Goal: Information Seeking & Learning: Learn about a topic

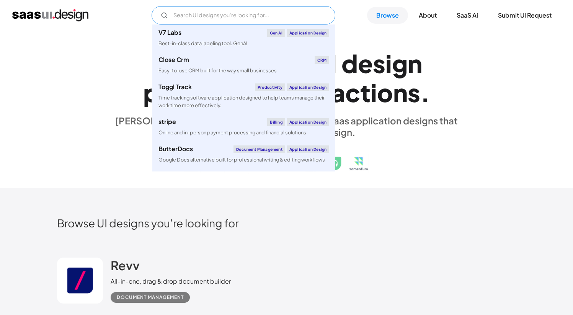
click at [230, 13] on input "Email Form" at bounding box center [244, 15] width 184 height 18
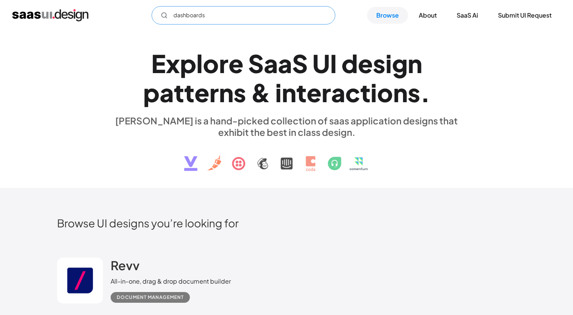
type input "dashboards"
click at [100, 175] on div "E x p l o r e S a a S U I d e s i g n p a t t e r n s & i n t e r a c t i o n s…" at bounding box center [287, 109] width 460 height 137
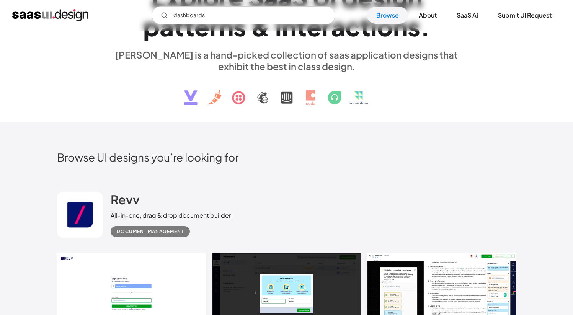
scroll to position [66, 0]
click at [164, 15] on icon "Email Form" at bounding box center [164, 15] width 7 height 7
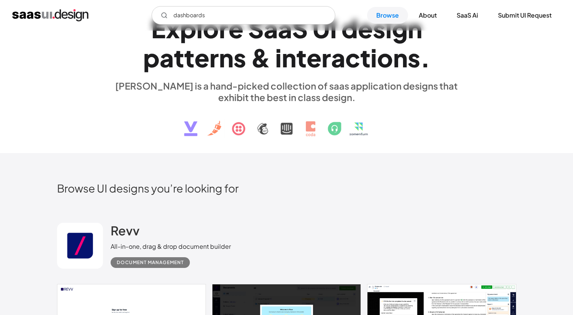
scroll to position [0, 0]
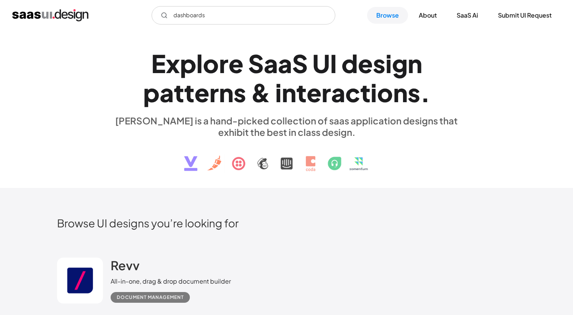
click at [390, 74] on div "i" at bounding box center [389, 63] width 7 height 29
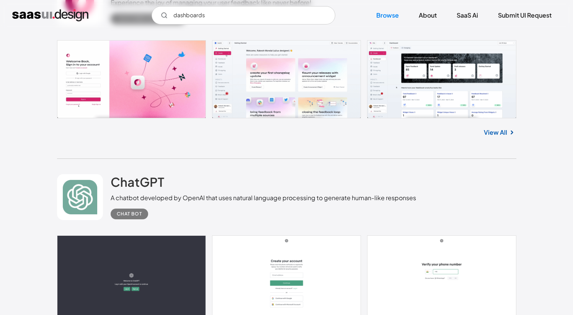
scroll to position [478, 0]
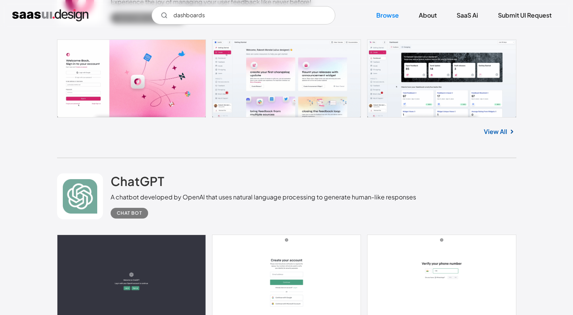
click at [182, 75] on link at bounding box center [287, 78] width 460 height 78
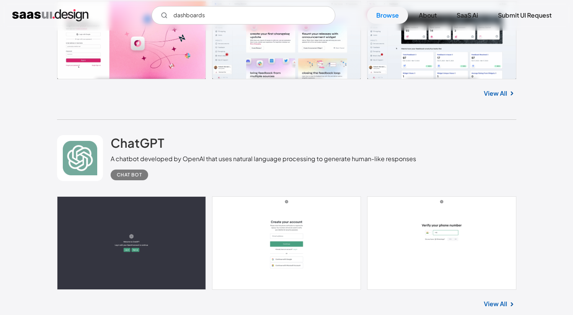
scroll to position [621, 0]
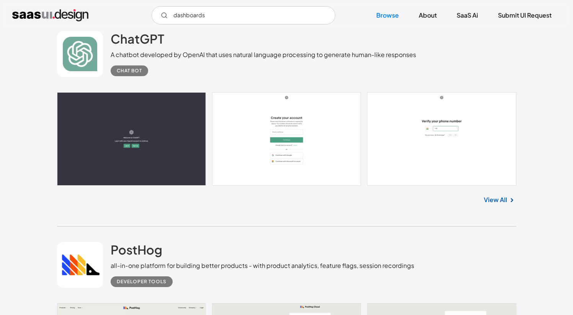
click at [140, 152] on link at bounding box center [287, 138] width 460 height 93
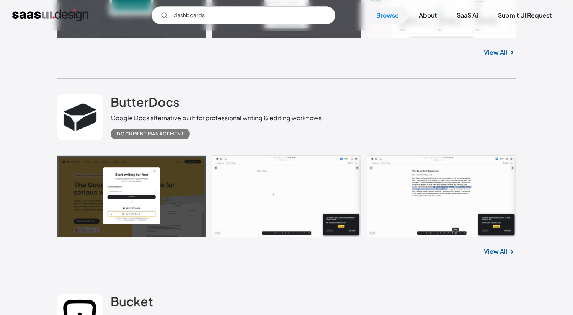
scroll to position [1992, 0]
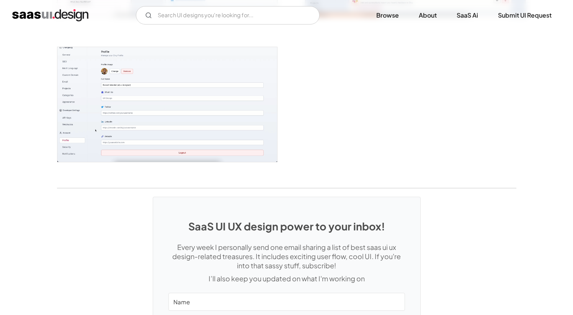
scroll to position [2090, 0]
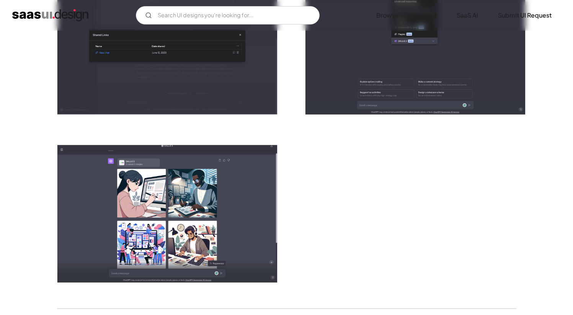
scroll to position [2049, 0]
